Goal: Transaction & Acquisition: Purchase product/service

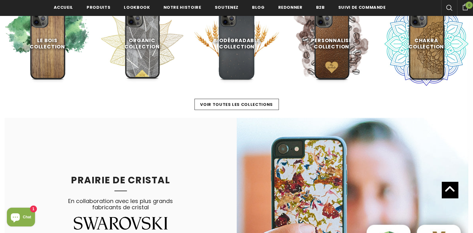
scroll to position [293, 0]
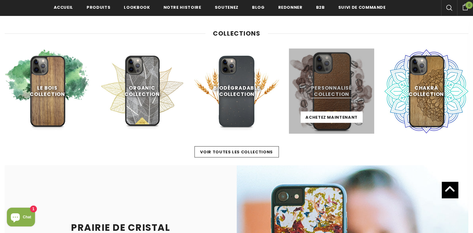
click at [327, 94] on link at bounding box center [331, 90] width 85 height 85
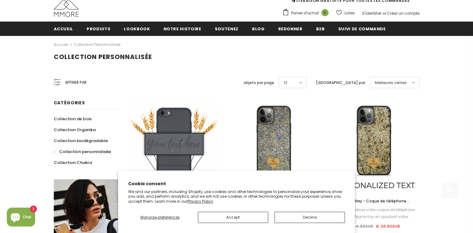
scroll to position [159, 0]
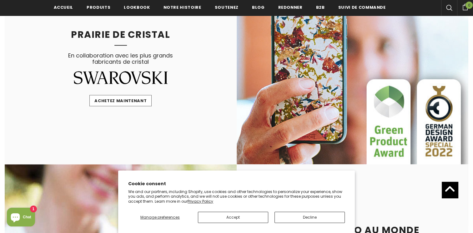
scroll to position [451, 0]
